Goal: Task Accomplishment & Management: Manage account settings

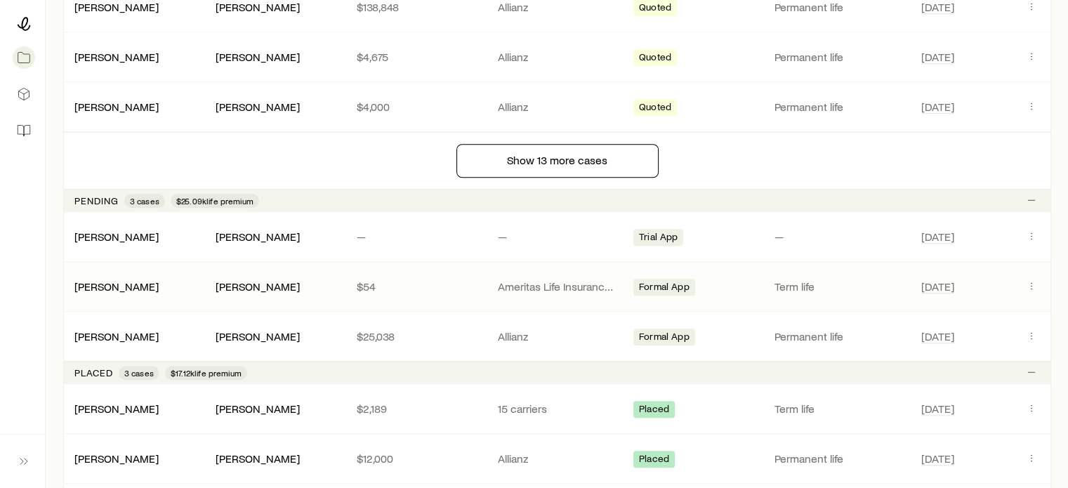
scroll to position [1194, 0]
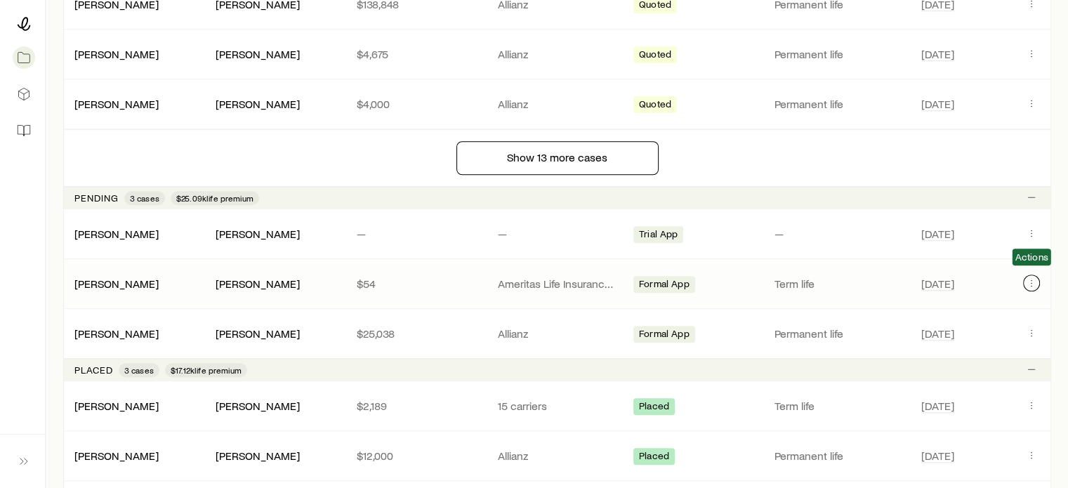
click at [1028, 277] on icon "Client cases" at bounding box center [1031, 282] width 11 height 11
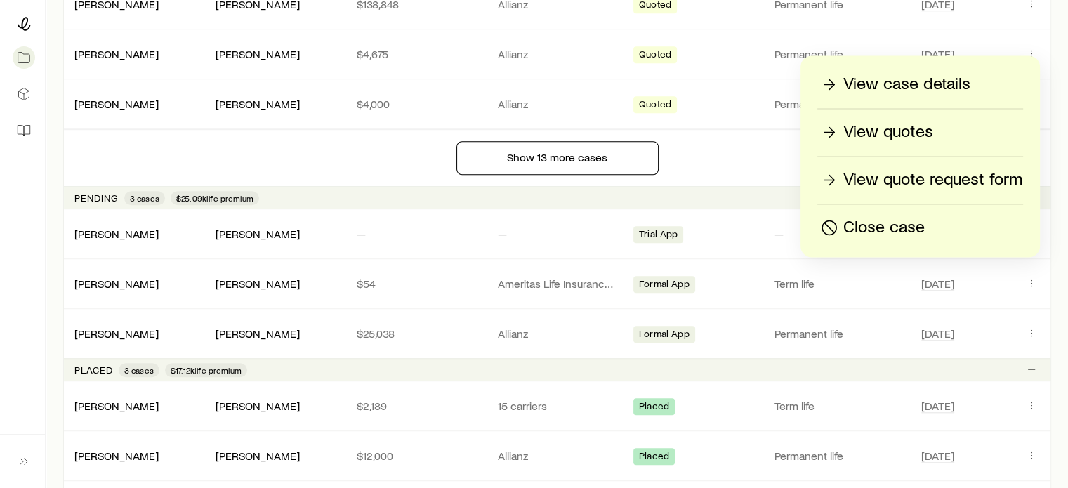
click at [908, 83] on p "View case details" at bounding box center [907, 84] width 127 height 22
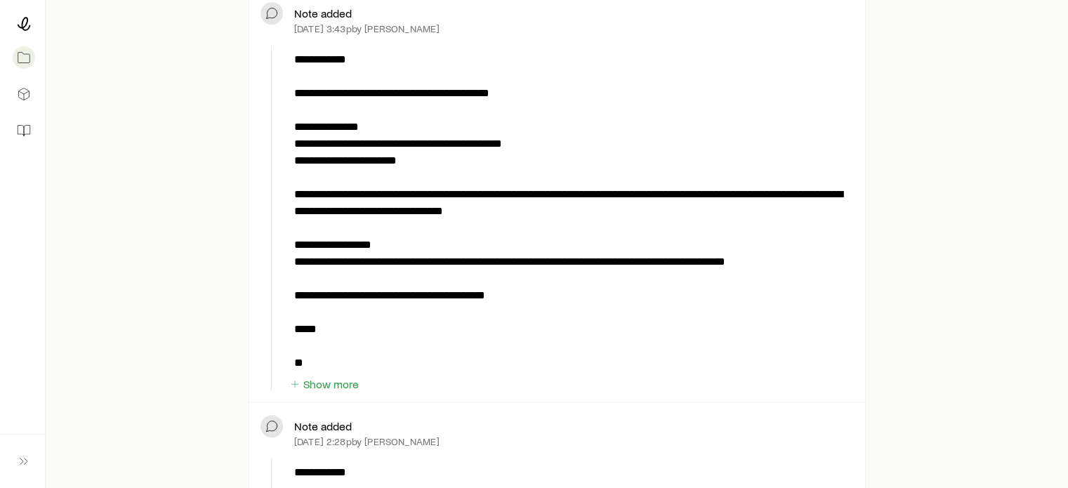
scroll to position [492, 0]
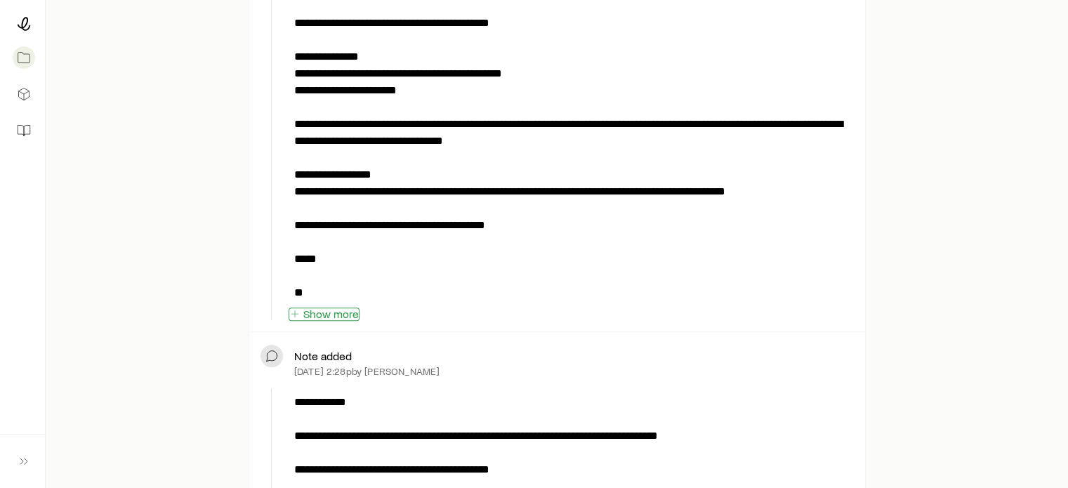
click at [315, 310] on button "Show more" at bounding box center [324, 314] width 71 height 13
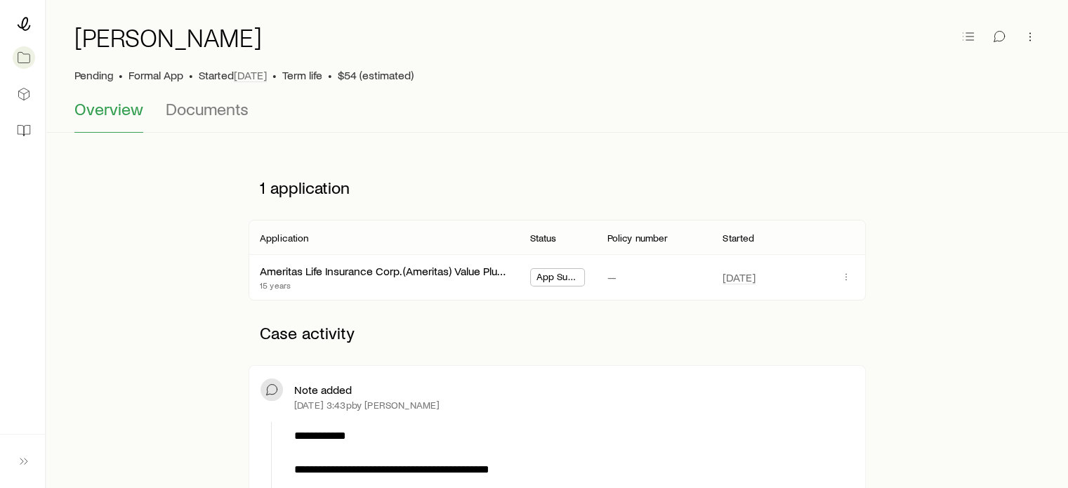
scroll to position [0, 0]
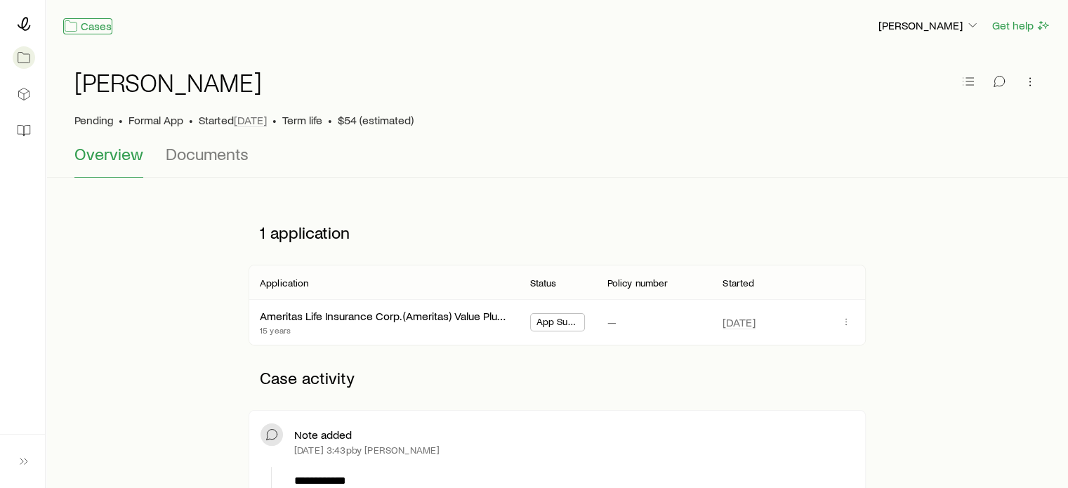
click at [88, 27] on link "Cases" at bounding box center [87, 26] width 49 height 16
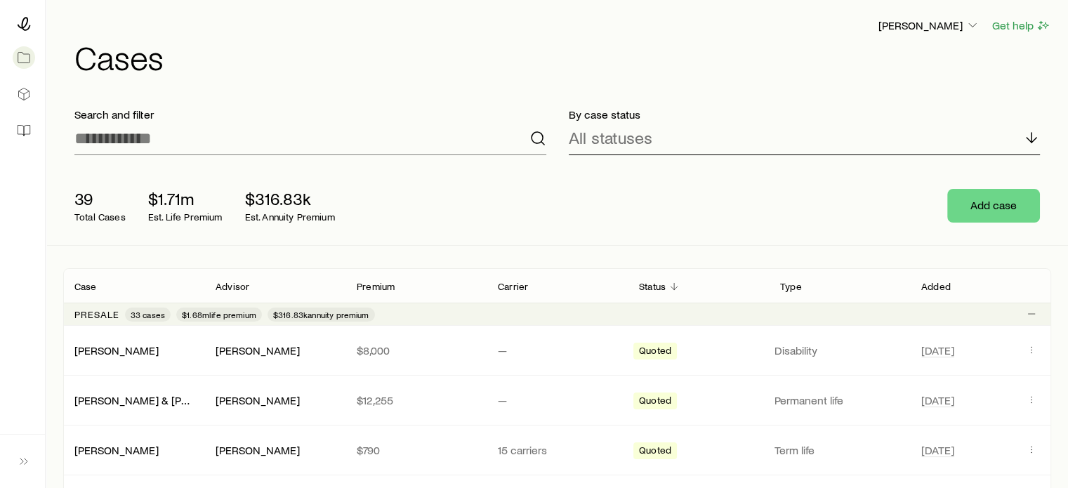
click at [1031, 142] on polyline at bounding box center [1032, 140] width 10 height 5
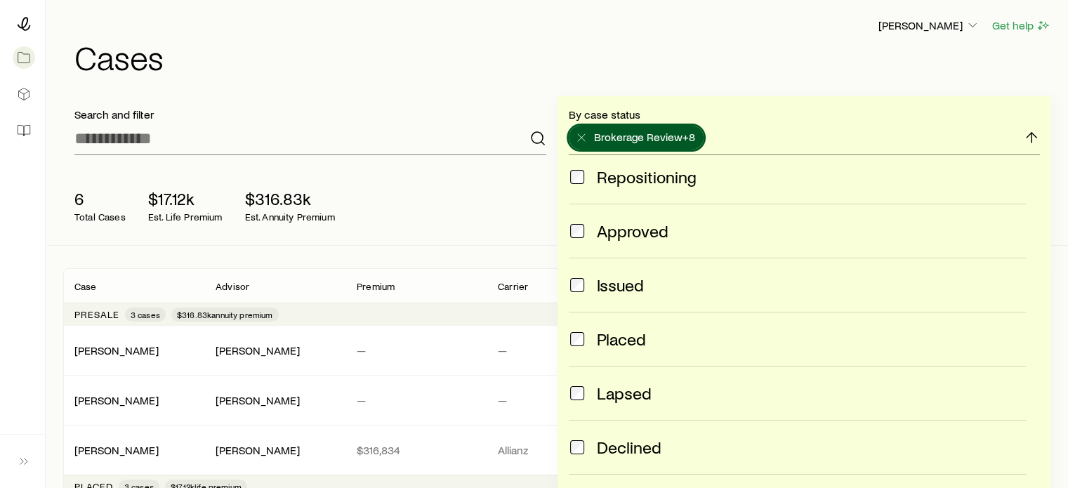
scroll to position [351, 0]
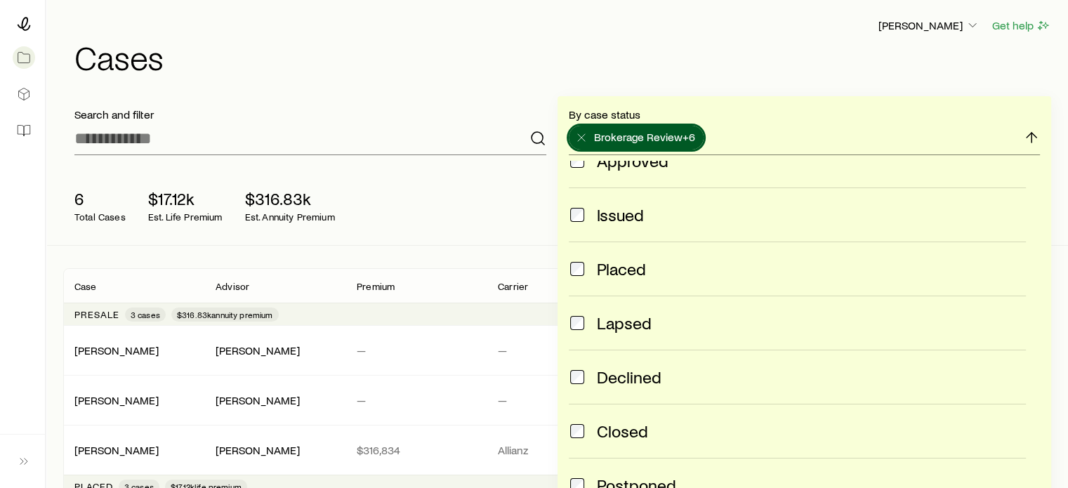
click at [586, 483] on div "Postponed" at bounding box center [798, 485] width 458 height 20
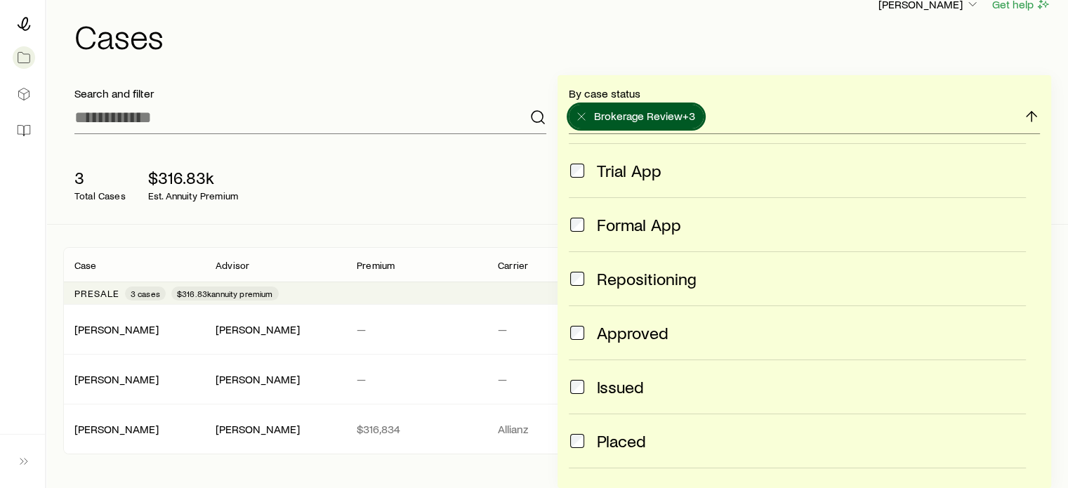
scroll to position [104, 0]
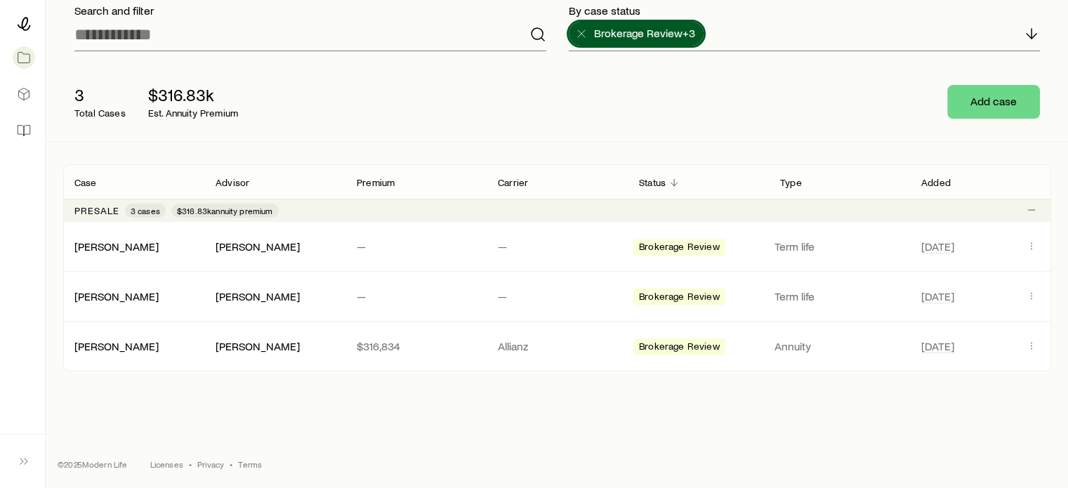
click at [444, 393] on div "[PERSON_NAME] Get help Cases Search and filter By case status Brokerage Review …" at bounding box center [534, 192] width 1068 height 593
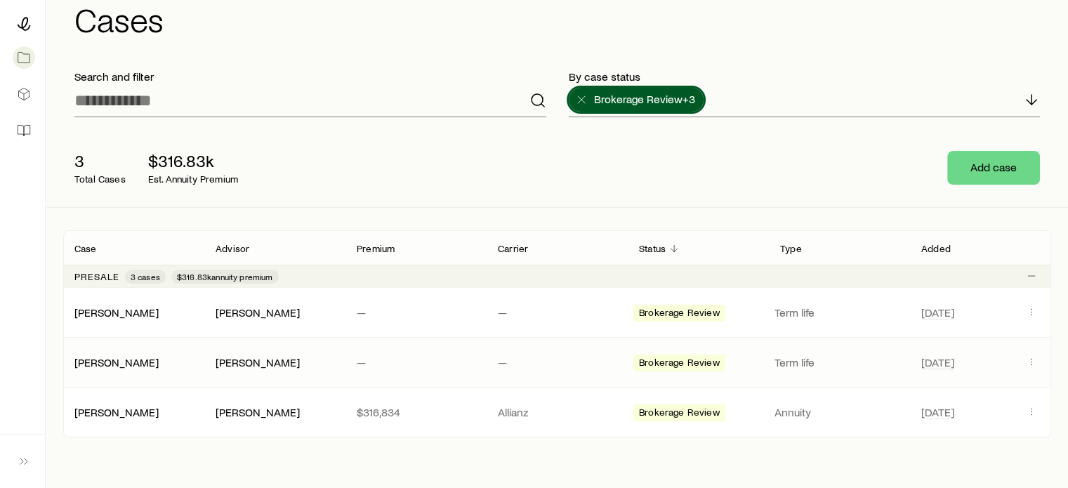
scroll to position [70, 0]
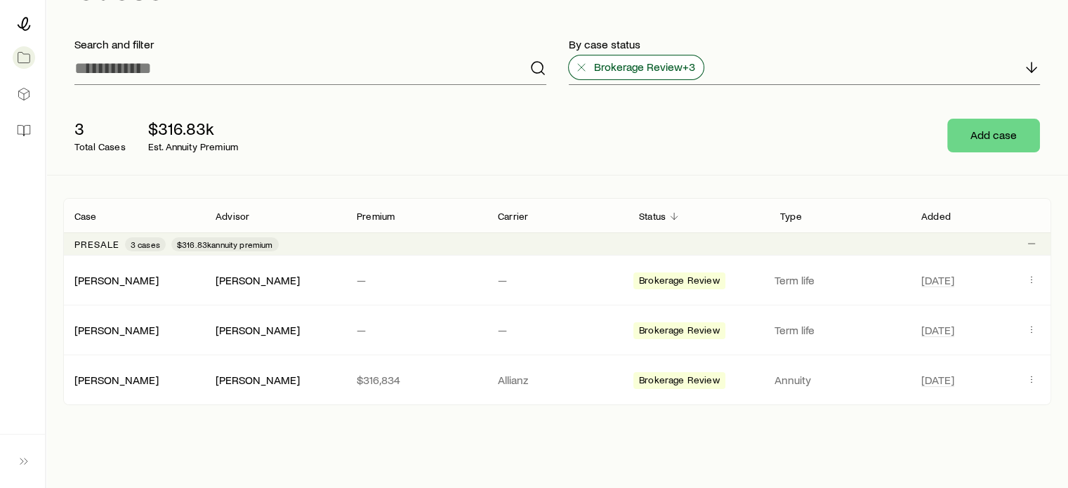
click at [582, 71] on icon at bounding box center [582, 67] width 14 height 14
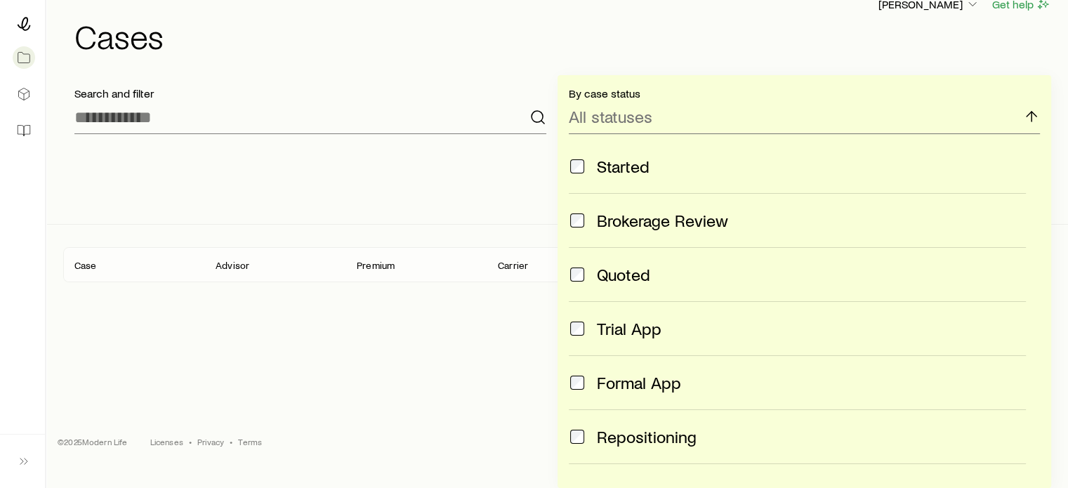
scroll to position [21, 0]
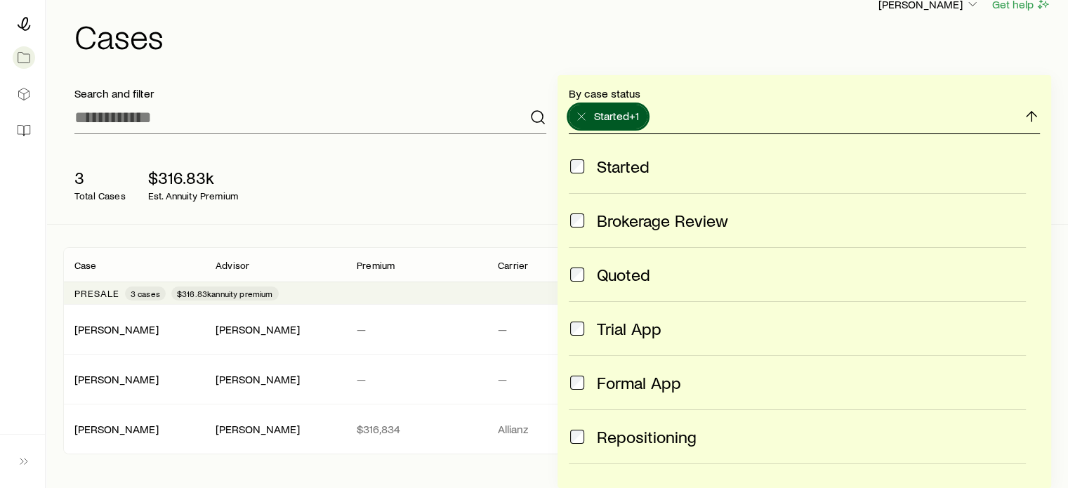
click at [1032, 118] on line at bounding box center [1032, 117] width 0 height 10
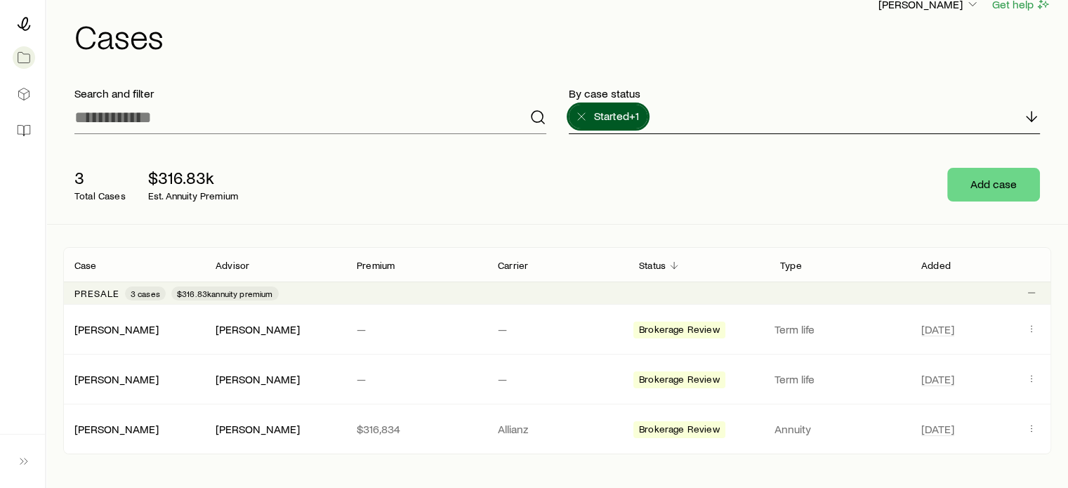
click at [1032, 117] on line at bounding box center [1032, 117] width 0 height 10
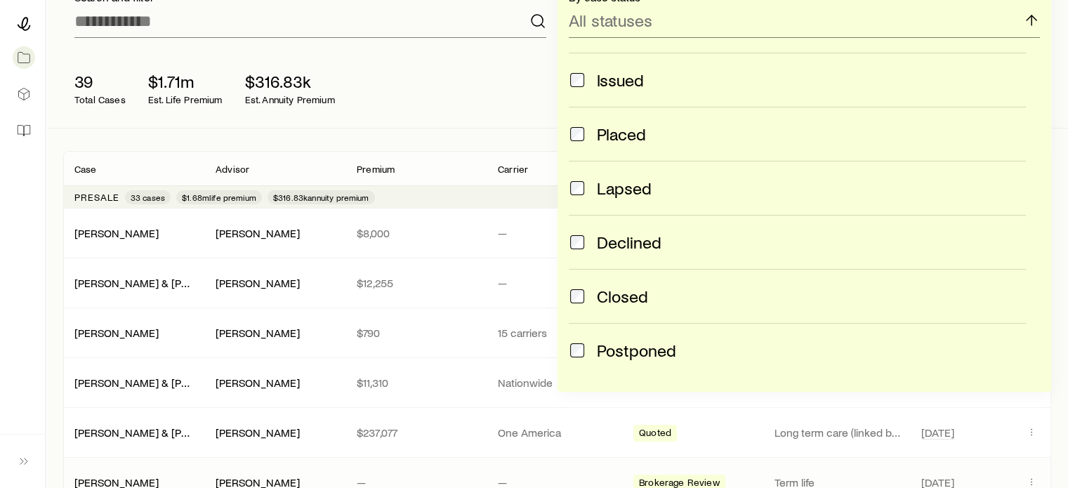
scroll to position [232, 0]
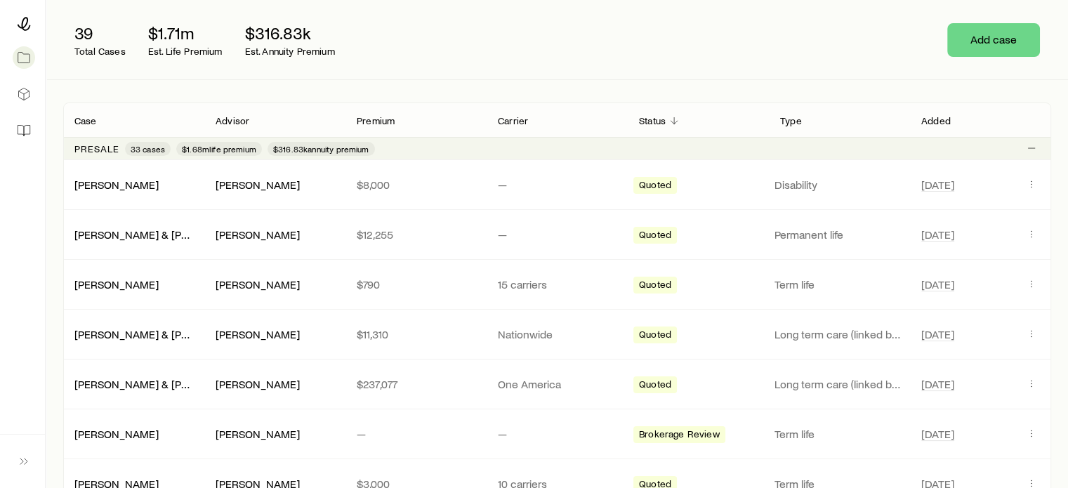
scroll to position [91, 0]
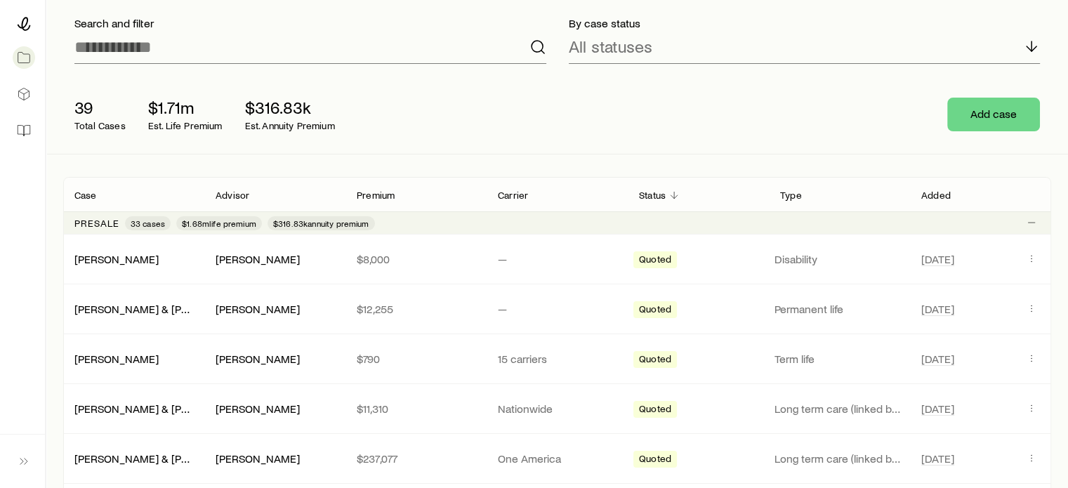
click at [941, 193] on p "Added" at bounding box center [935, 195] width 29 height 11
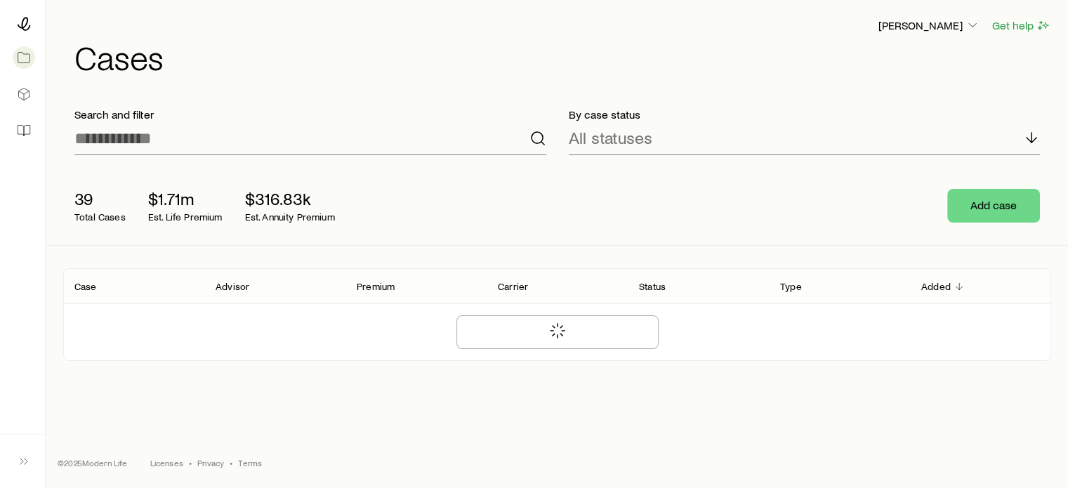
scroll to position [0, 0]
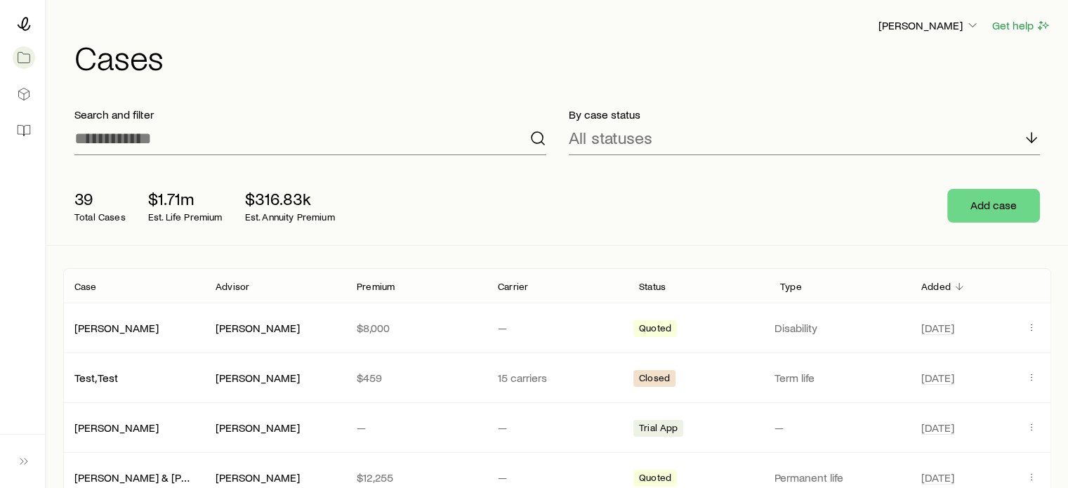
click at [959, 286] on icon "Client cases" at bounding box center [959, 286] width 11 height 11
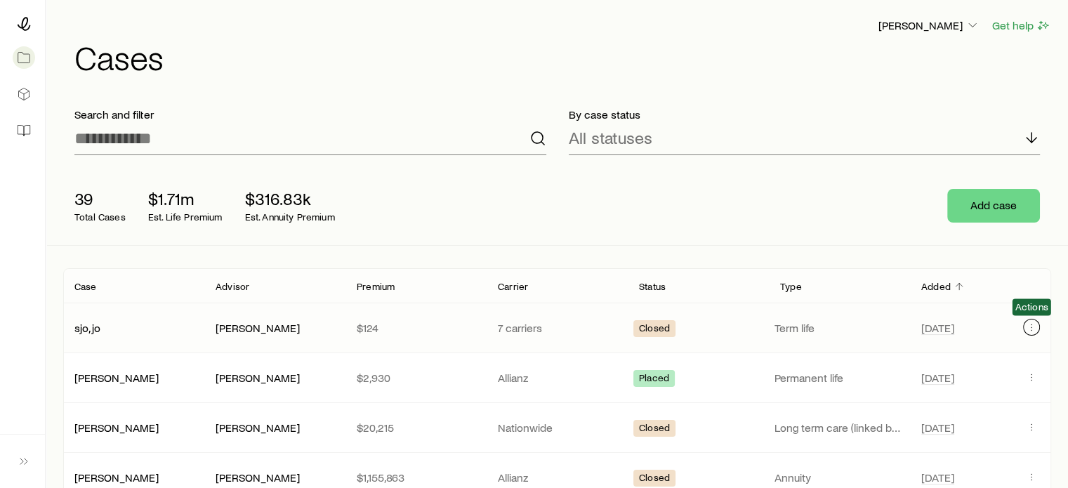
click at [1032, 328] on icon "Client cases" at bounding box center [1031, 327] width 11 height 11
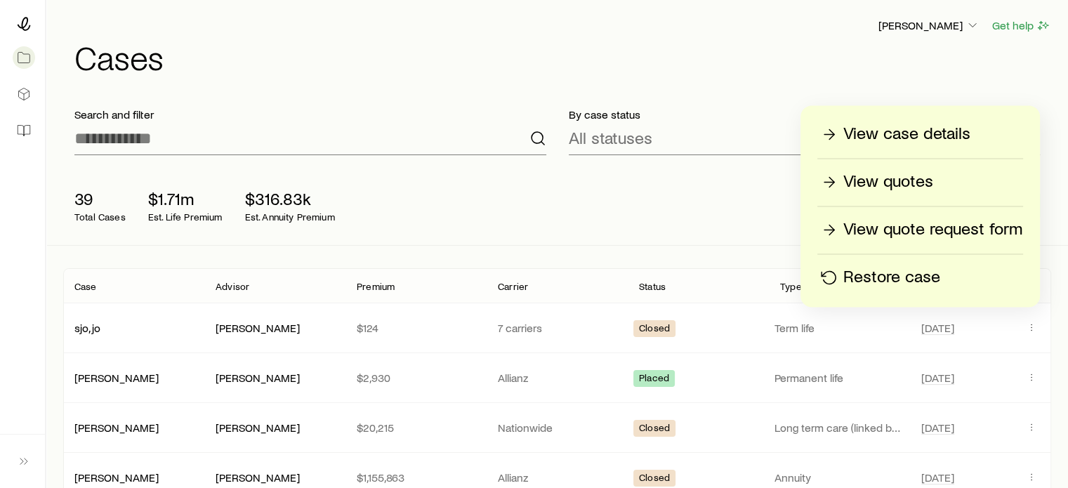
click at [573, 223] on div "39 Total Cases $1.71m Est. Life Premium $316.83k Est. Annuity Premium Add case" at bounding box center [557, 205] width 988 height 79
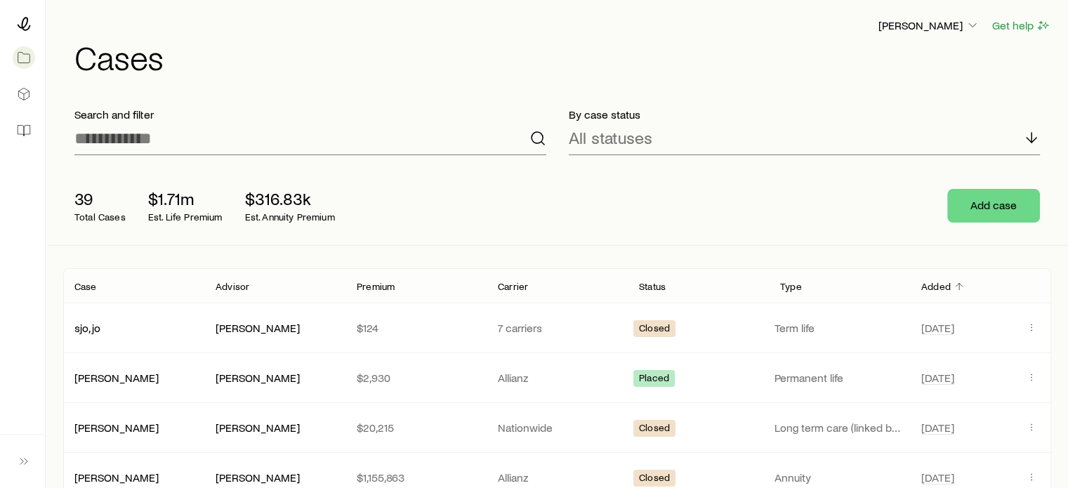
click at [957, 285] on polyline "Client cases" at bounding box center [959, 285] width 6 height 4
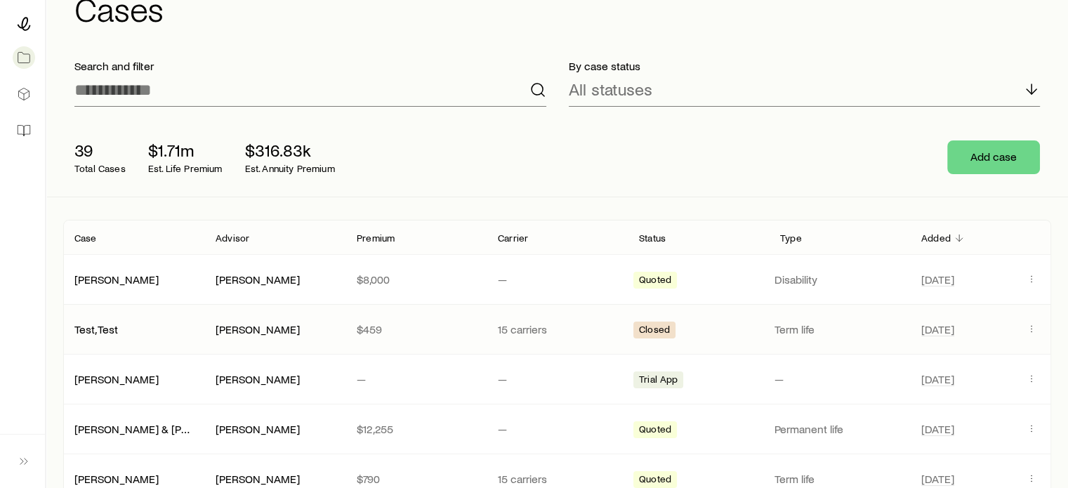
scroll to position [70, 0]
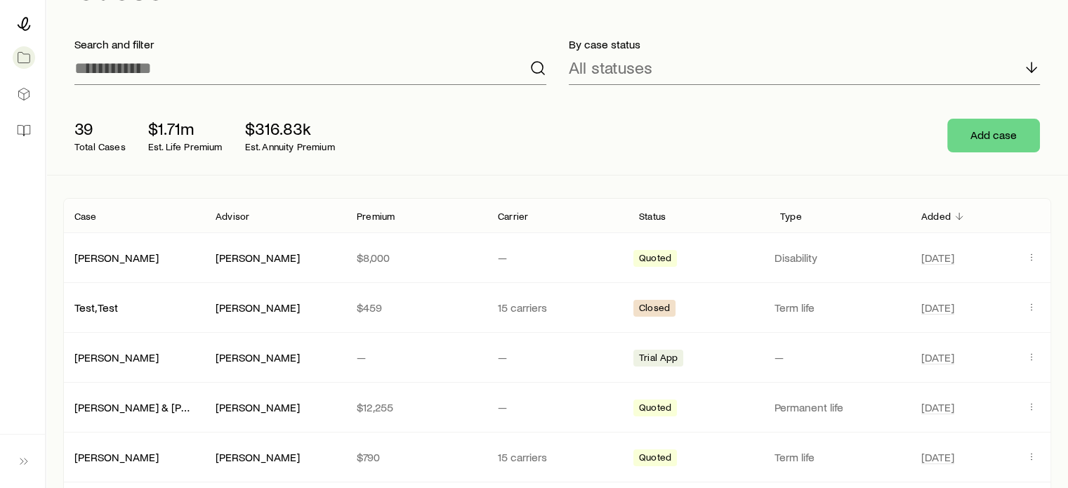
click at [657, 218] on p "Status" at bounding box center [652, 216] width 27 height 11
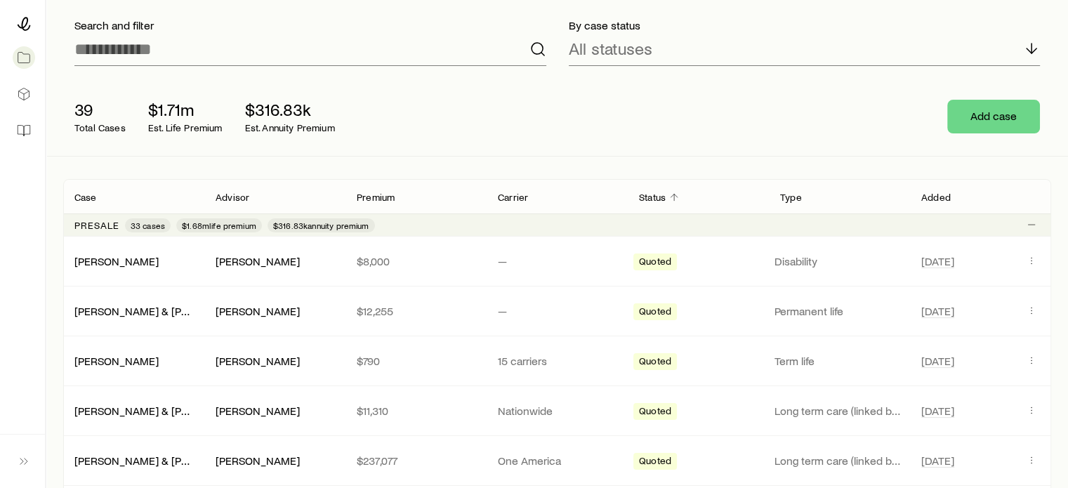
scroll to position [0, 0]
